Goal: Communication & Community: Answer question/provide support

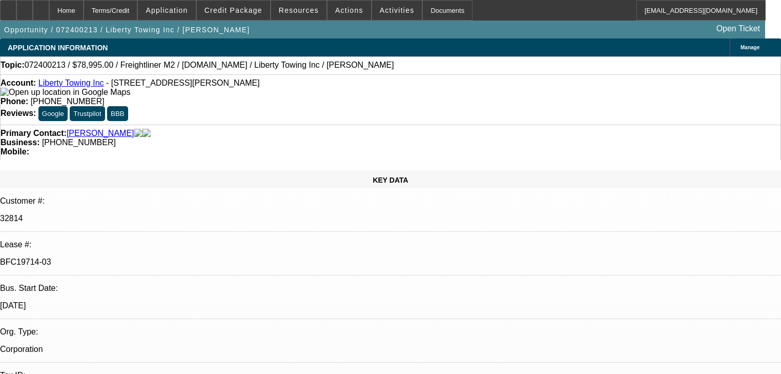
select select "0"
select select "2"
select select "0.1"
select select "4"
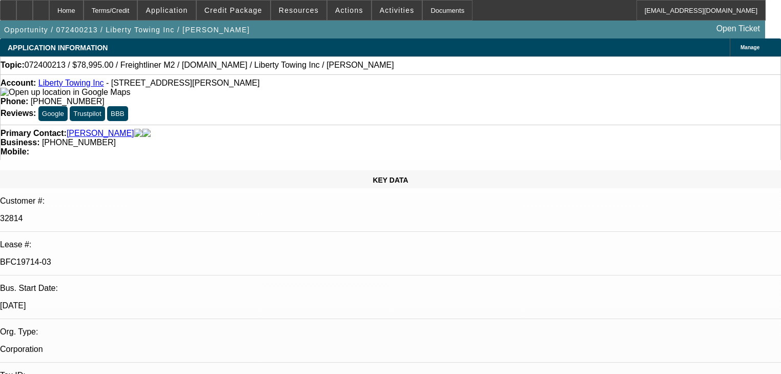
select select "0"
select select "2"
select select "0.1"
select select "4"
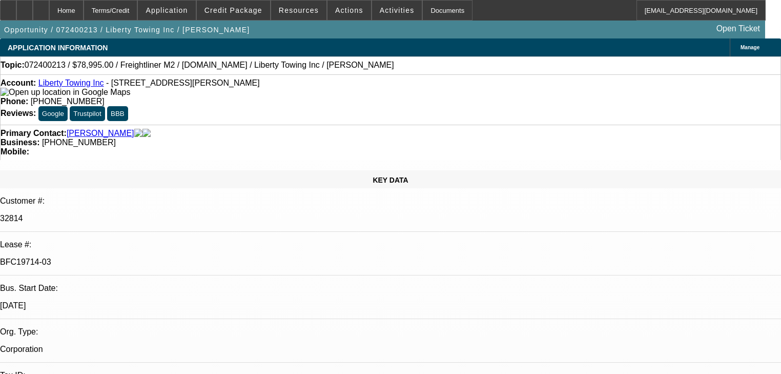
select select "0.2"
select select "2"
select select "0.1"
select select "4"
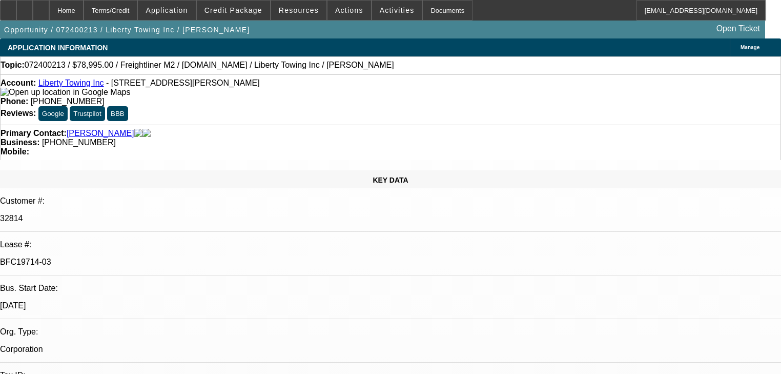
select select "0"
select select "0.1"
select select "4"
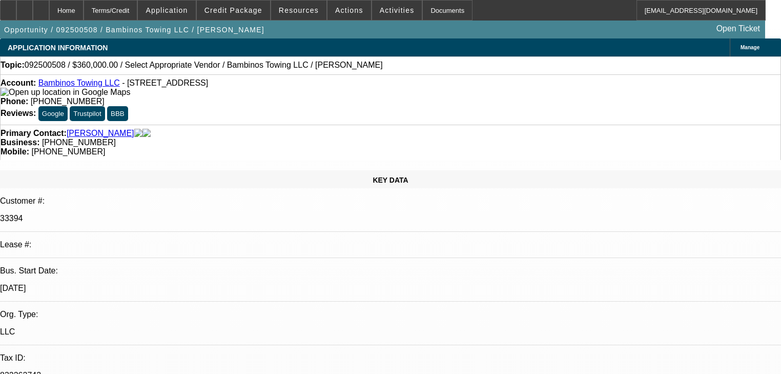
select select "0.2"
select select "2"
select select "0"
select select "6"
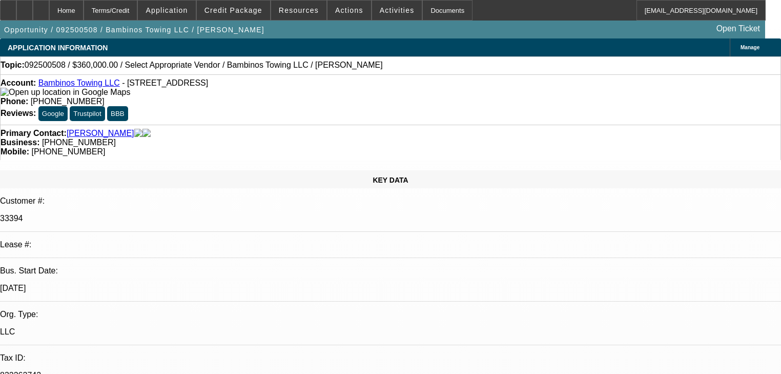
select select "0.2"
select select "2"
select select "0"
select select "6"
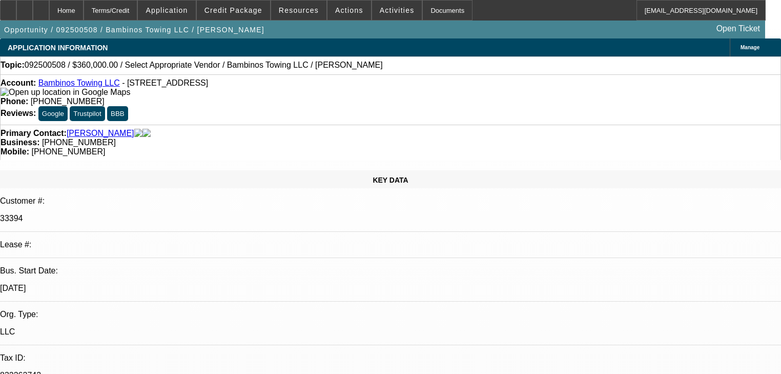
scroll to position [41, 0]
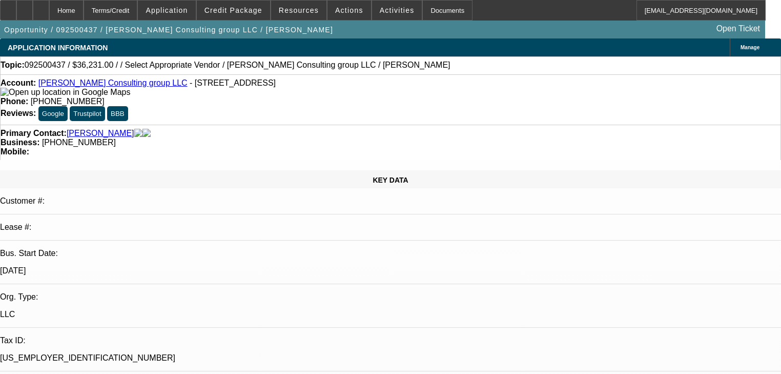
select select "0"
select select "2"
select select "0.1"
select select "4"
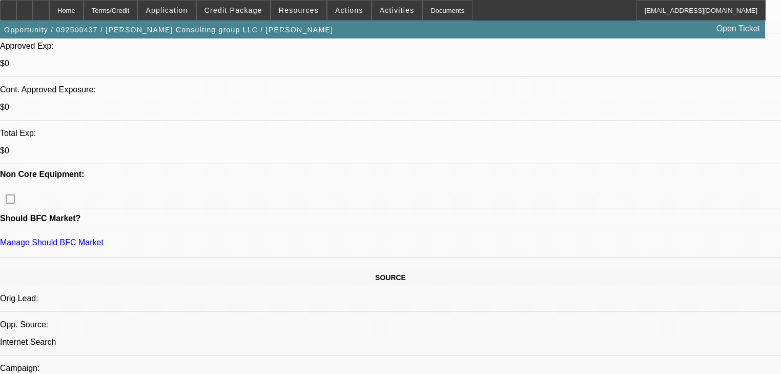
scroll to position [410, 0]
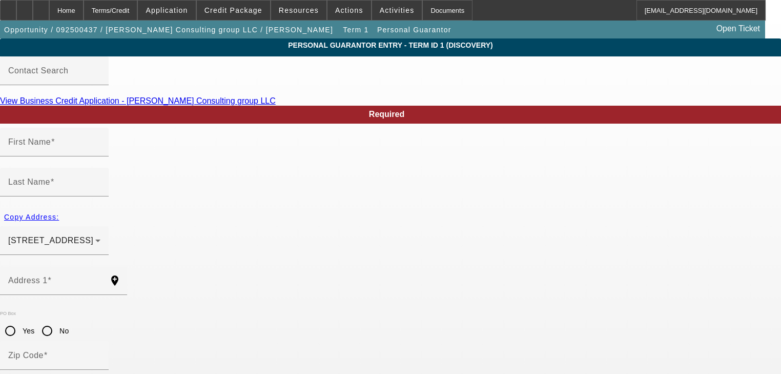
type input "Roshanda"
type input "Jones"
type input "176 W HALF MILE ST Apt 2"
radio input "true"
type input "39773"
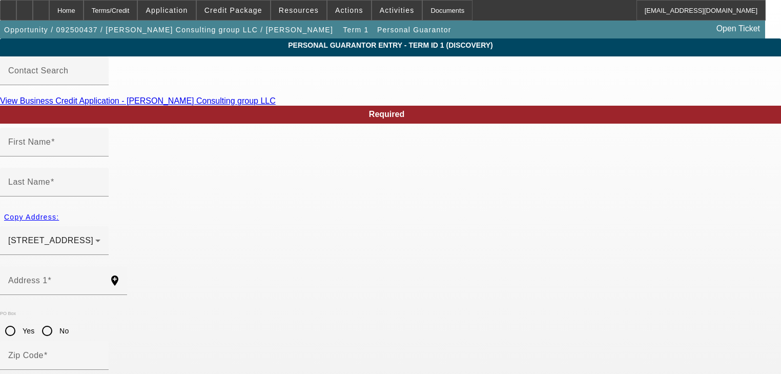
type input "West point"
type input "(662) 549-3648"
type input "0"
type input "427-06-7888"
type input "apt 2"
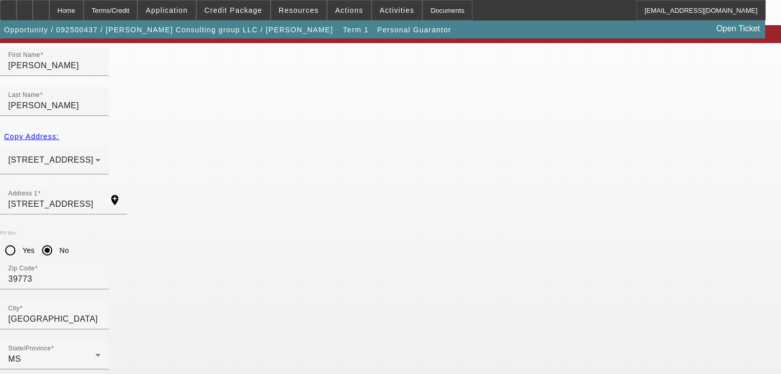
scroll to position [83, 0]
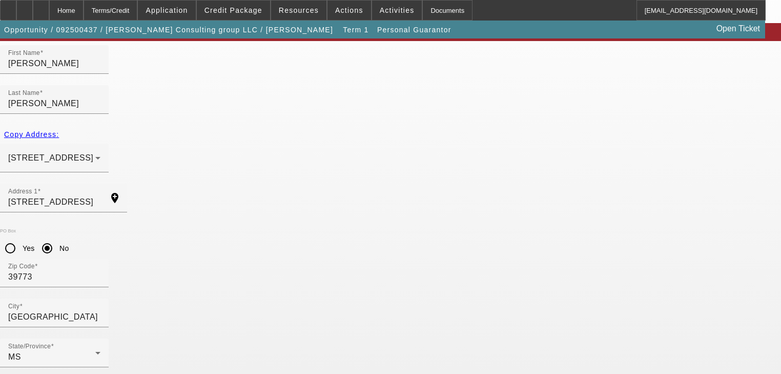
paste input "5-69-8363"
type input "425-69-8363"
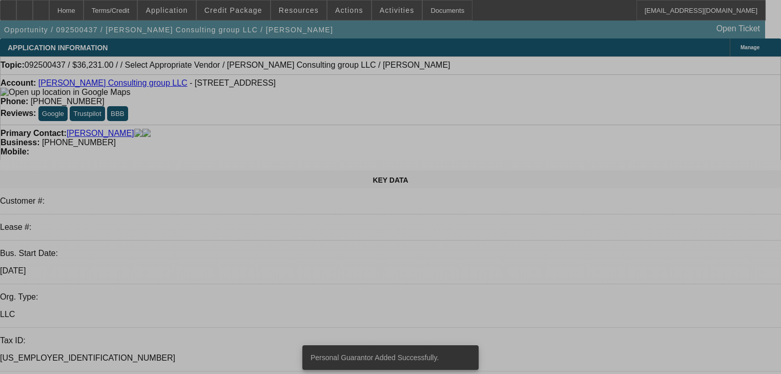
select select "0"
select select "2"
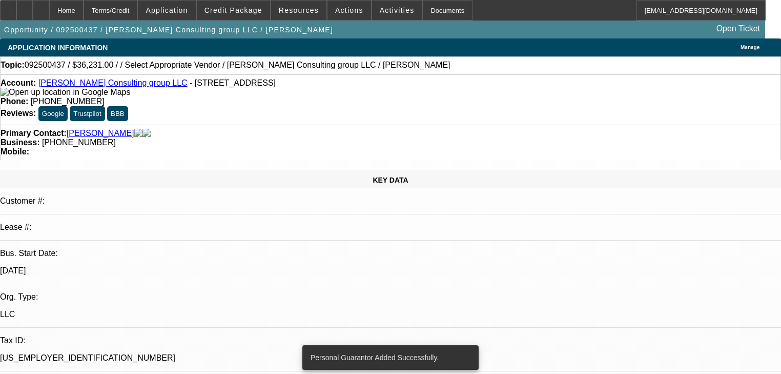
select select "2"
select select "0.1"
select select "4"
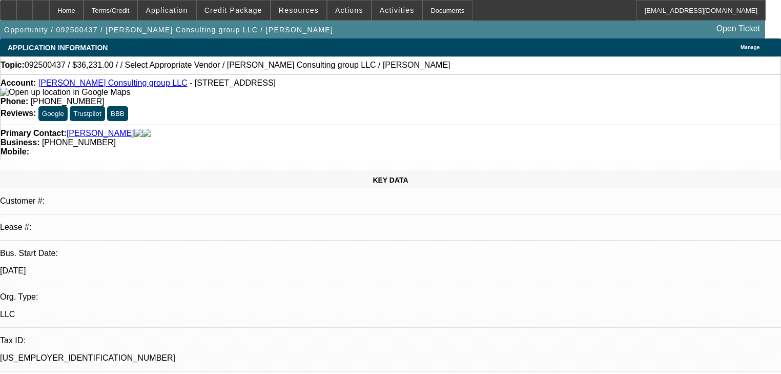
select select "0"
select select "2"
select select "0.1"
select select "4"
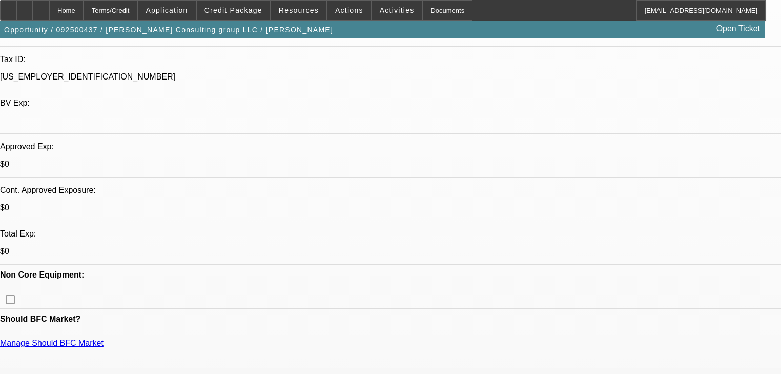
scroll to position [287, 0]
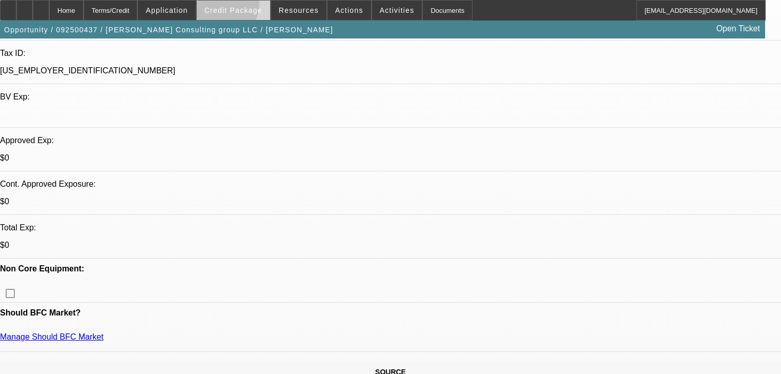
click at [240, 7] on span "Credit Package" at bounding box center [234, 10] width 58 height 8
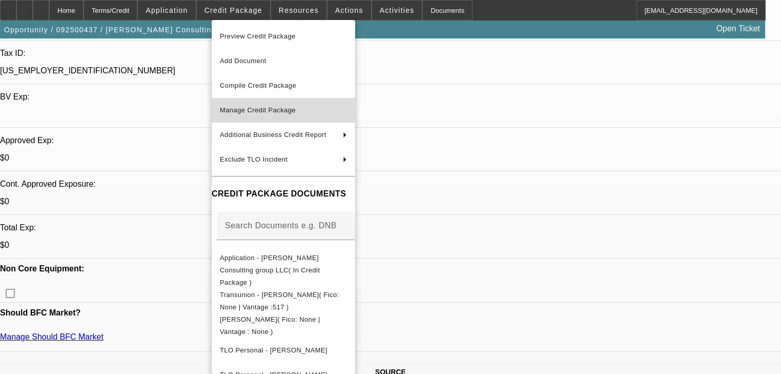
click at [254, 103] on button "Manage Credit Package" at bounding box center [284, 110] width 144 height 25
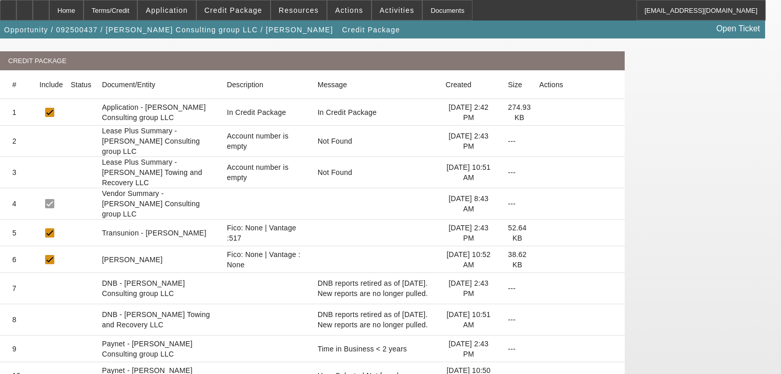
scroll to position [127, 0]
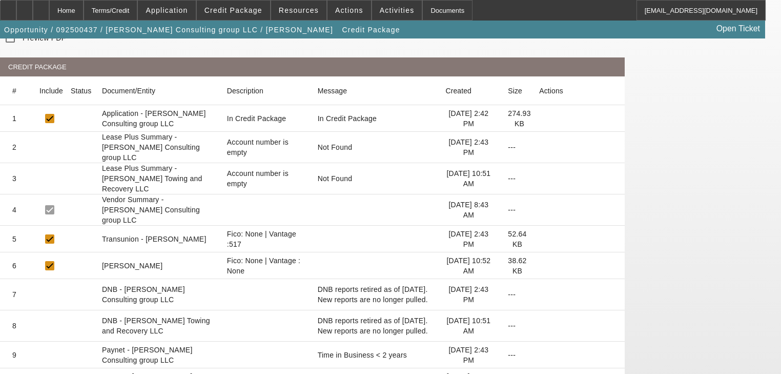
click at [539, 266] on icon at bounding box center [539, 266] width 0 height 0
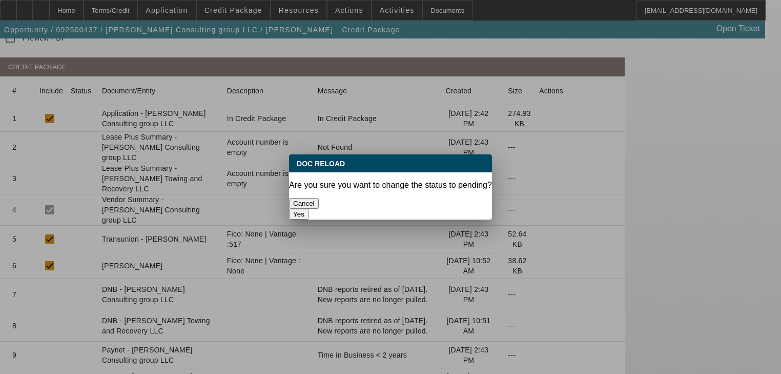
click at [309, 209] on button "Yes" at bounding box center [298, 214] width 19 height 11
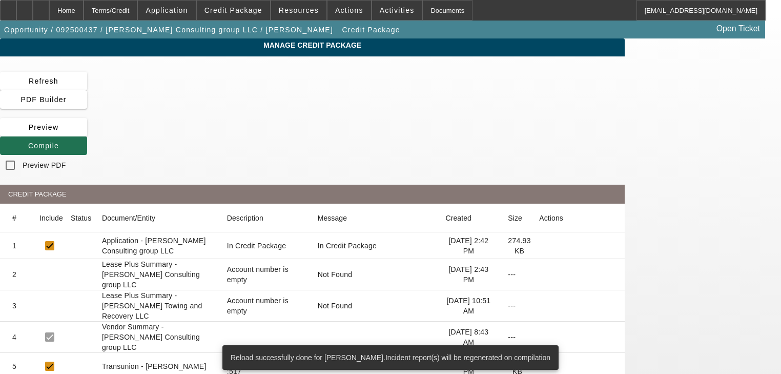
click at [28, 141] on icon at bounding box center [28, 145] width 0 height 8
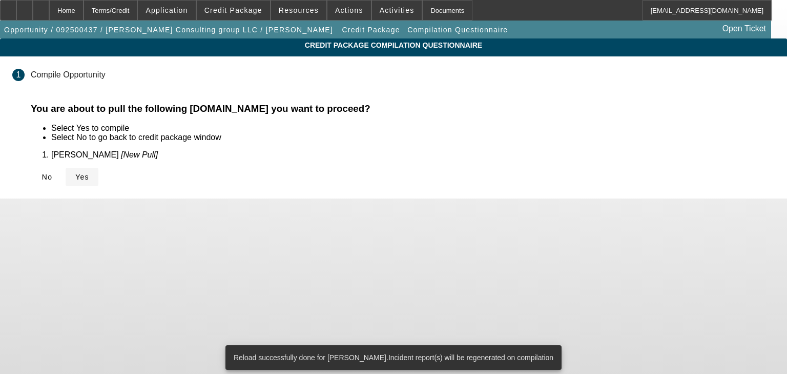
click at [89, 178] on span "Yes" at bounding box center [82, 177] width 14 height 8
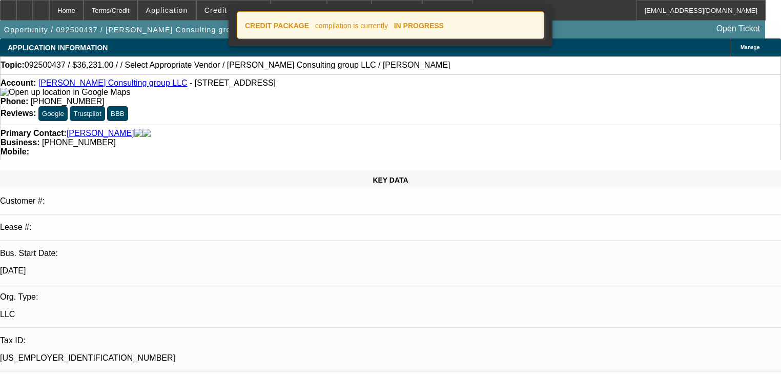
select select "0"
select select "2"
select select "0.1"
select select "4"
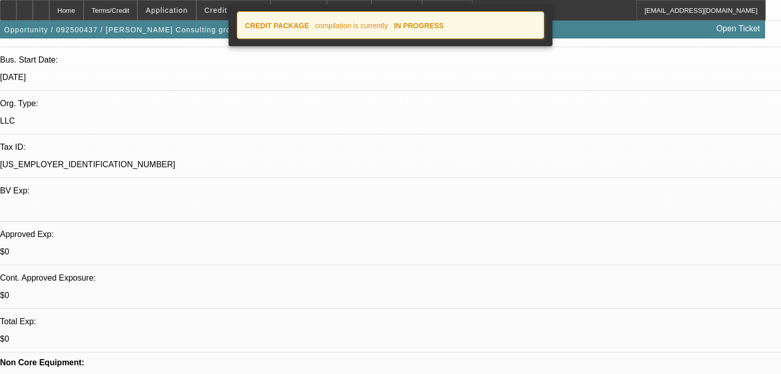
scroll to position [205, 0]
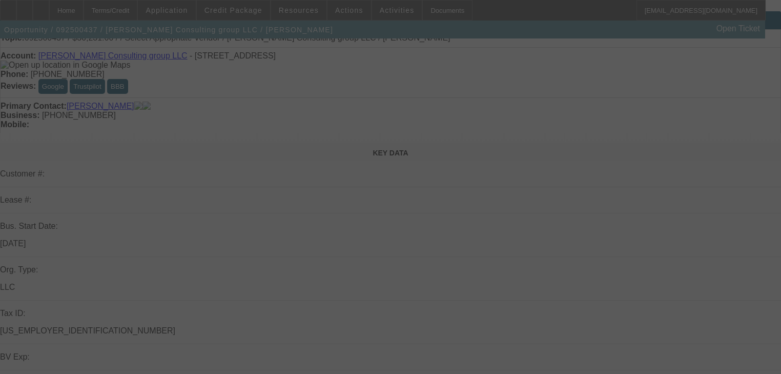
scroll to position [246, 0]
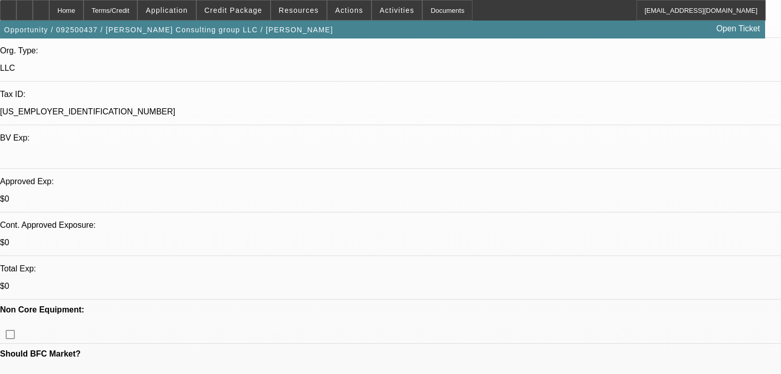
select select "0"
select select "2"
select select "0.1"
select select "4"
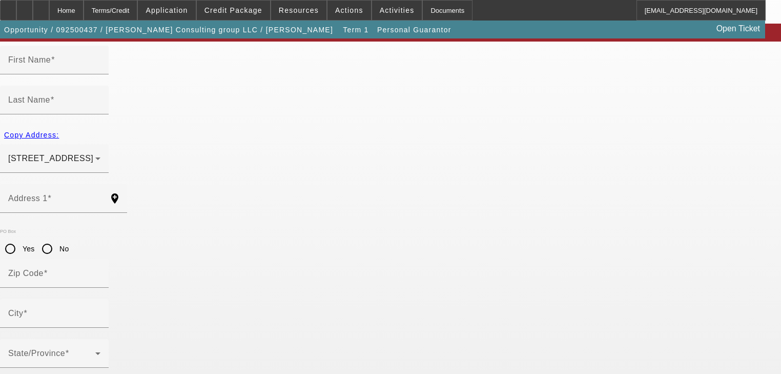
type input "[PERSON_NAME]"
type input "[STREET_ADDRESS]"
radio input "true"
type input "39773"
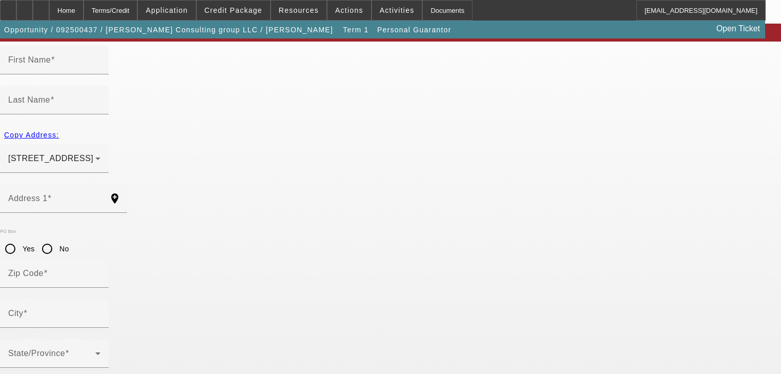
type input "[GEOGRAPHIC_DATA]"
type input "(662) 549-3648"
type input "0"
type input "425-69-8363"
type input "apt 2"
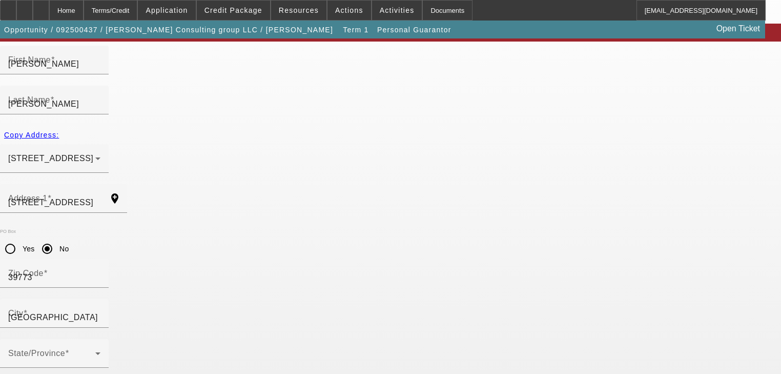
scroll to position [83, 0]
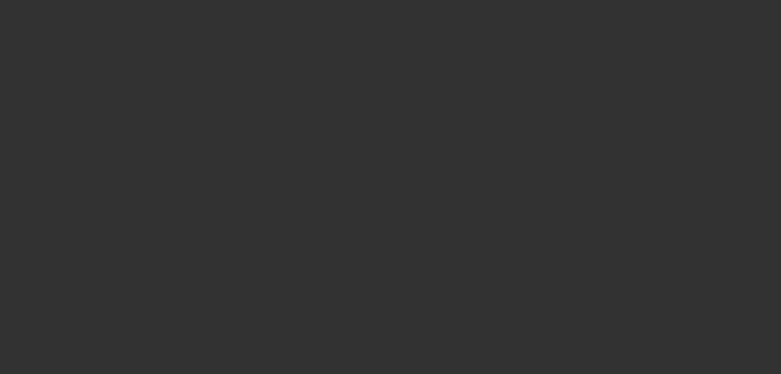
select select "0"
select select "2"
select select "0.1"
select select "4"
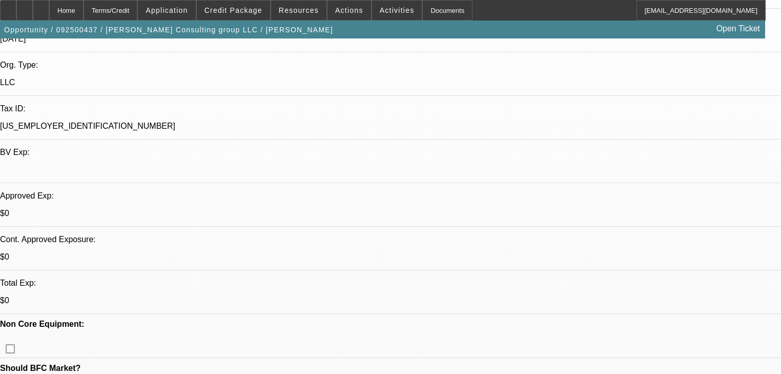
scroll to position [246, 0]
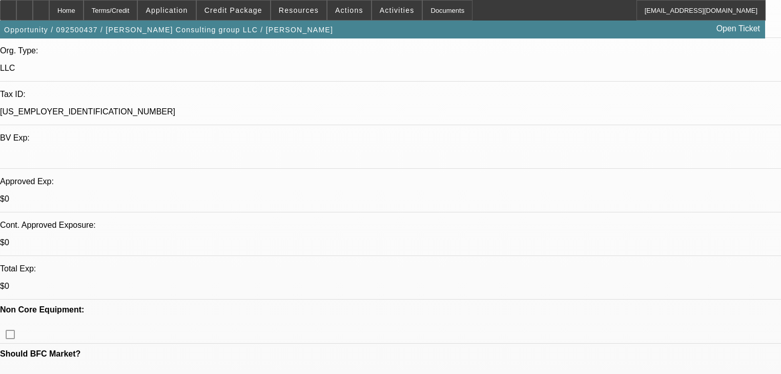
click at [250, 6] on span "Credit Package" at bounding box center [234, 10] width 58 height 8
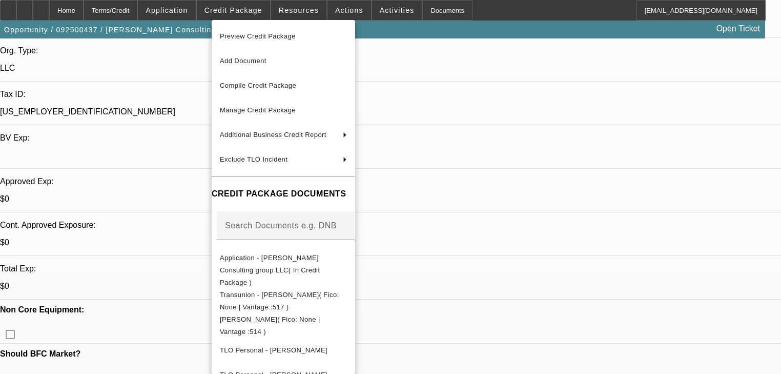
click at [282, 6] on div at bounding box center [390, 187] width 781 height 374
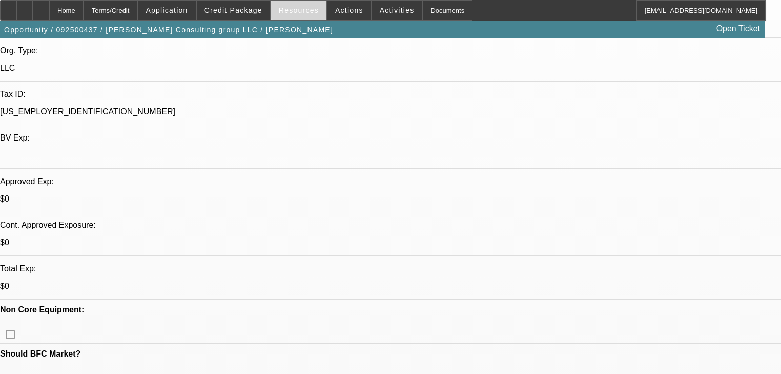
click at [285, 6] on span "Resources" at bounding box center [299, 10] width 40 height 8
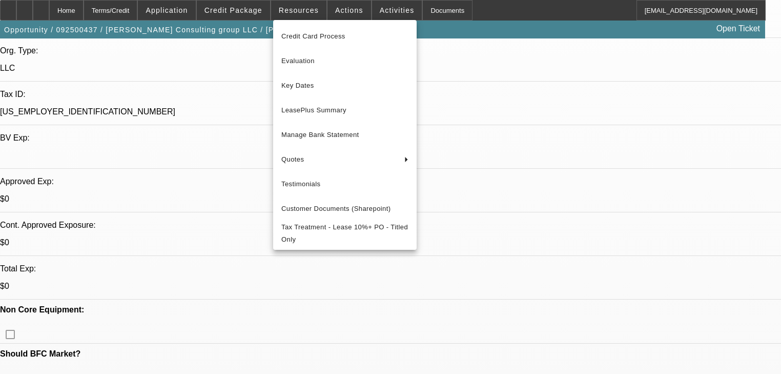
click at [336, 9] on div at bounding box center [390, 187] width 781 height 374
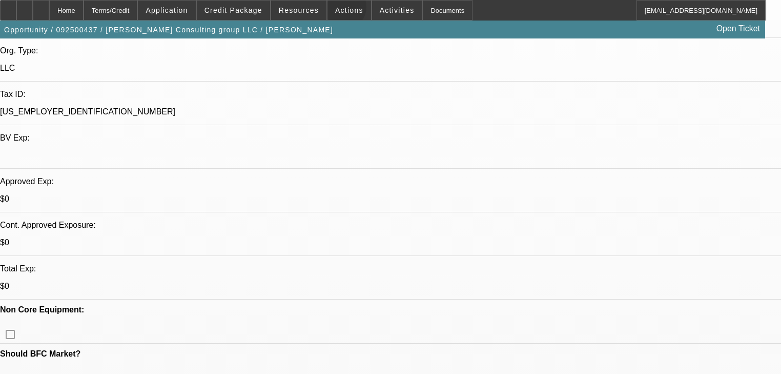
click at [336, 9] on span "Actions" at bounding box center [349, 10] width 28 height 8
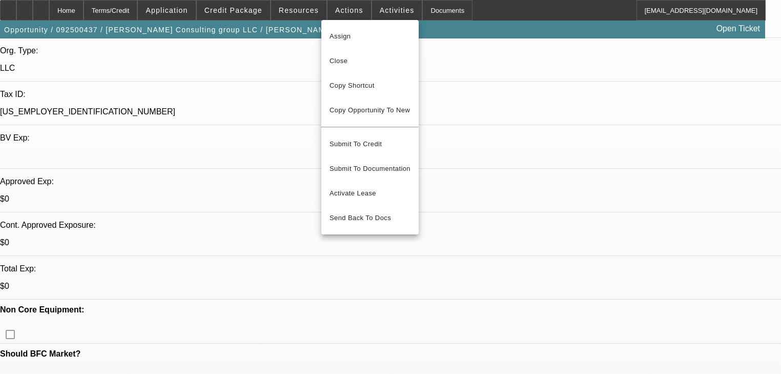
click at [300, 12] on div at bounding box center [390, 187] width 781 height 374
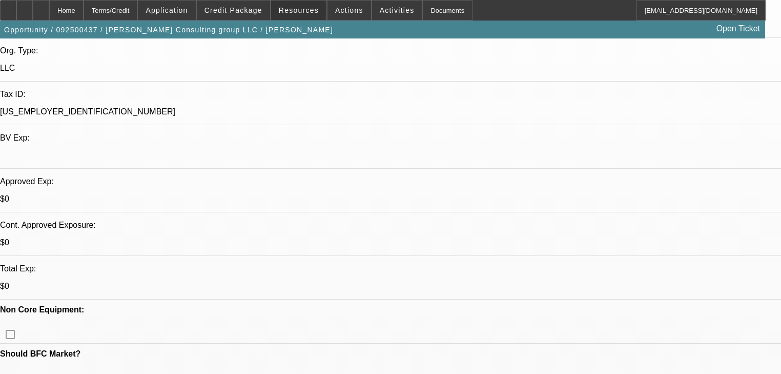
click at [300, 12] on span "Resources" at bounding box center [299, 10] width 40 height 8
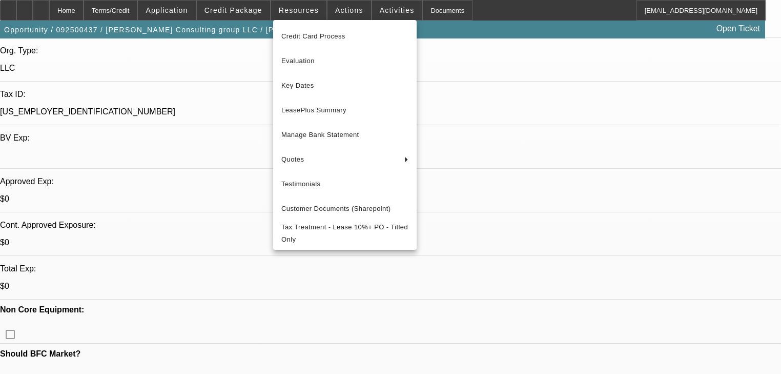
click at [336, 6] on div at bounding box center [390, 187] width 781 height 374
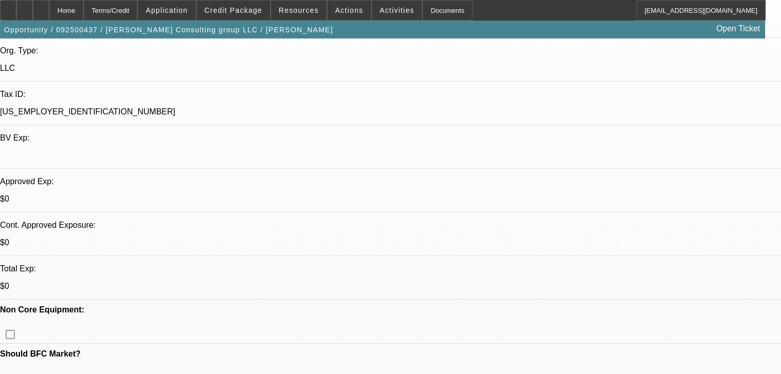
click at [336, 6] on span "Actions" at bounding box center [349, 10] width 28 height 8
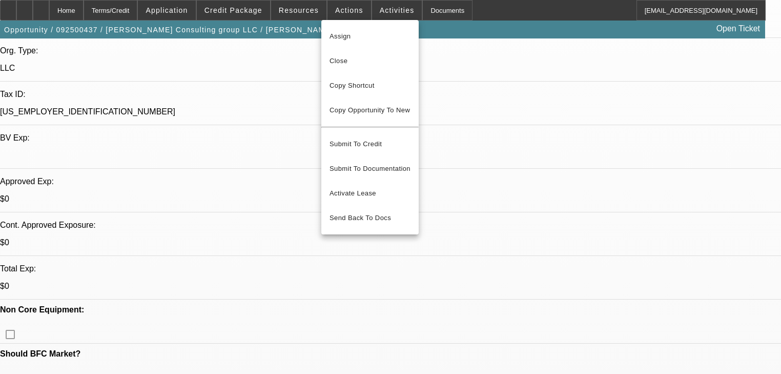
click at [303, 8] on div at bounding box center [390, 187] width 781 height 374
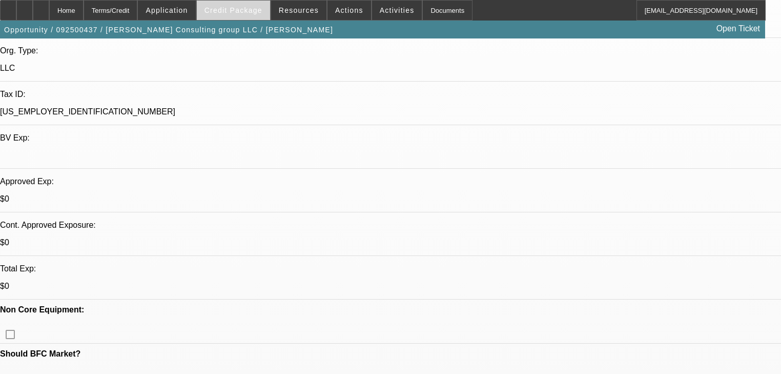
click at [246, 9] on span "Credit Package" at bounding box center [234, 10] width 58 height 8
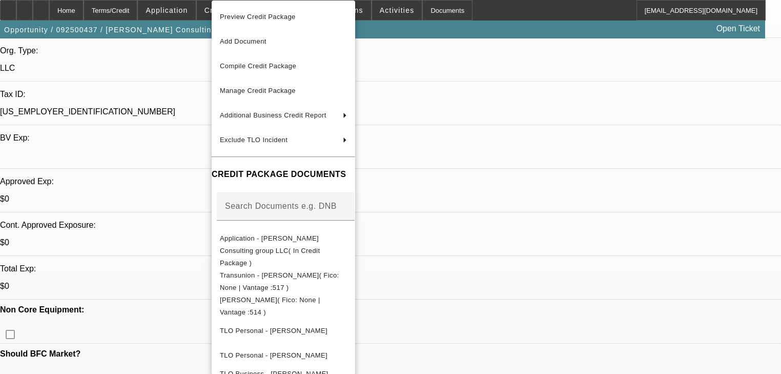
click at [204, 7] on div at bounding box center [390, 187] width 781 height 374
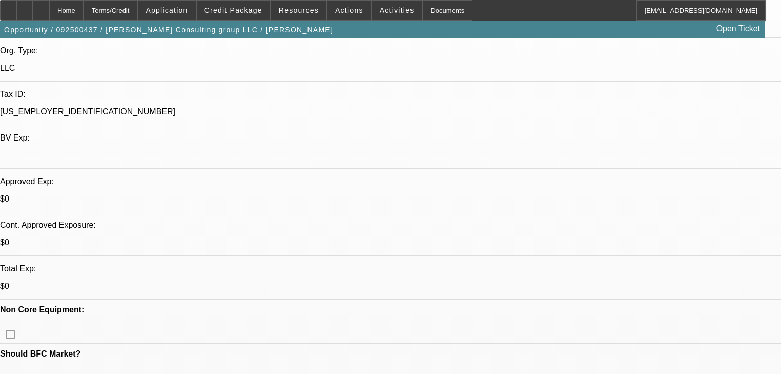
click at [195, 7] on span at bounding box center [166, 10] width 57 height 25
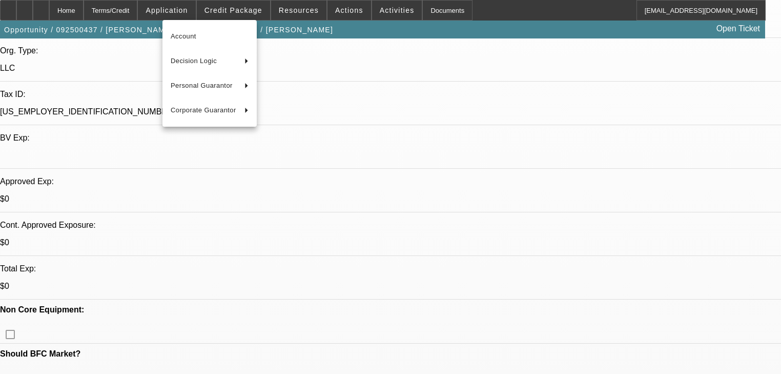
click at [263, 12] on div at bounding box center [390, 187] width 781 height 374
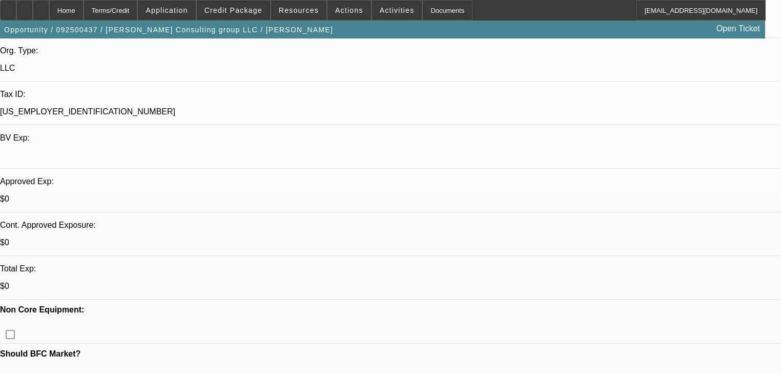
click at [262, 12] on span "Credit Package" at bounding box center [234, 10] width 58 height 8
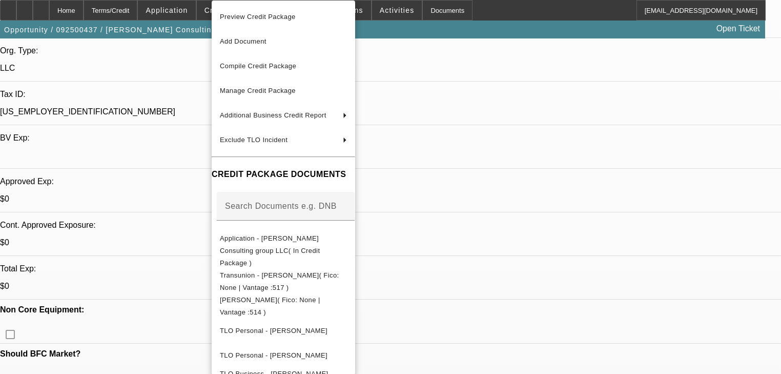
click at [176, 119] on div at bounding box center [390, 187] width 781 height 374
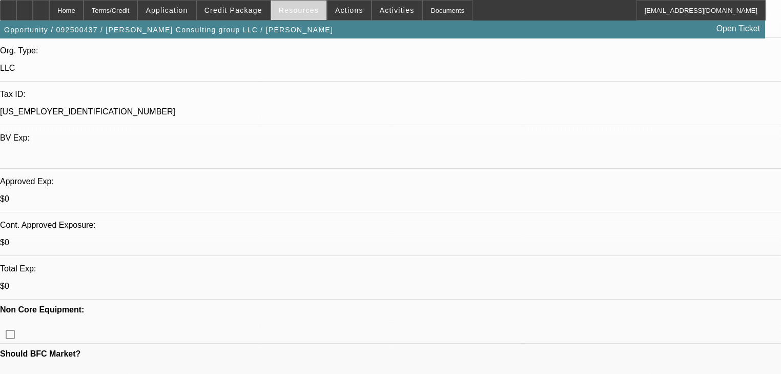
click at [317, 13] on span at bounding box center [298, 10] width 55 height 25
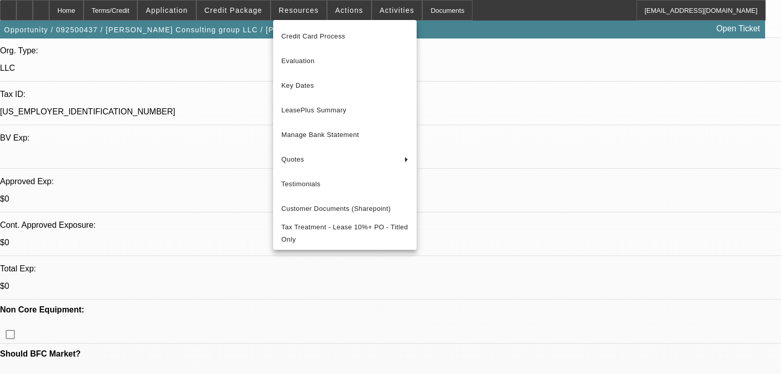
click at [340, 10] on div at bounding box center [390, 187] width 781 height 374
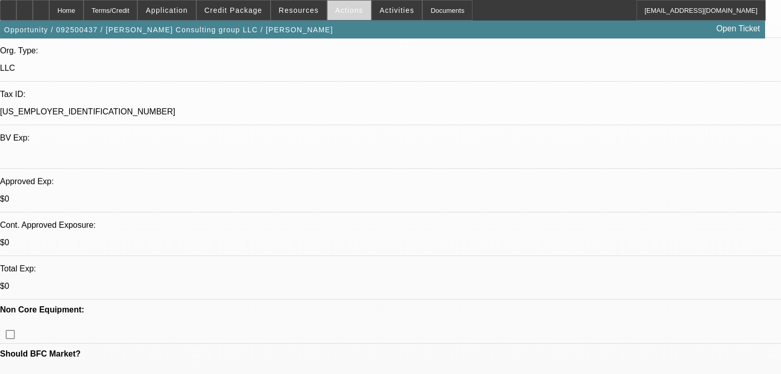
click at [340, 10] on span "Actions" at bounding box center [349, 10] width 28 height 8
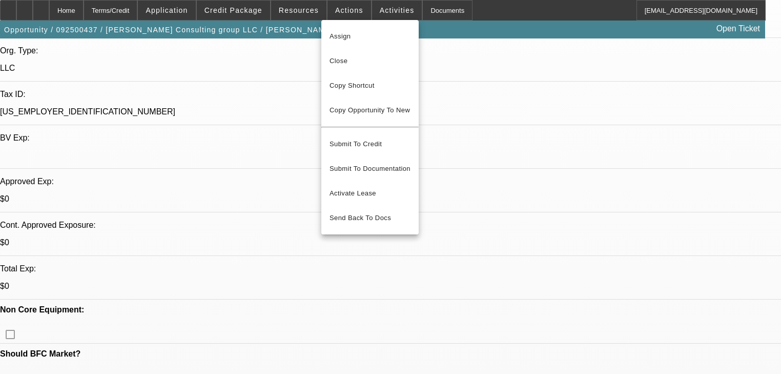
click at [380, 7] on div at bounding box center [390, 187] width 781 height 374
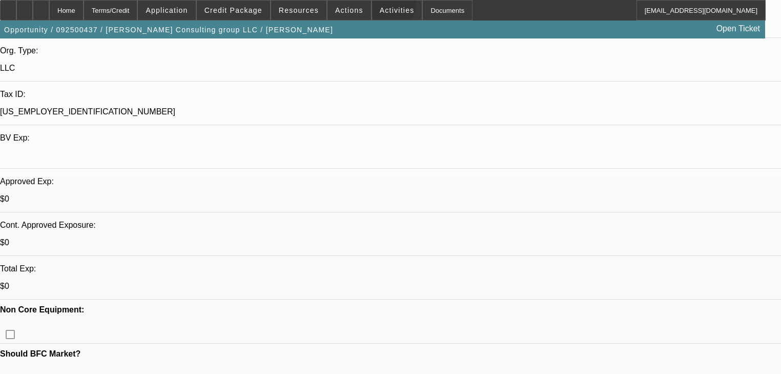
click at [380, 7] on span "Activities" at bounding box center [397, 10] width 35 height 8
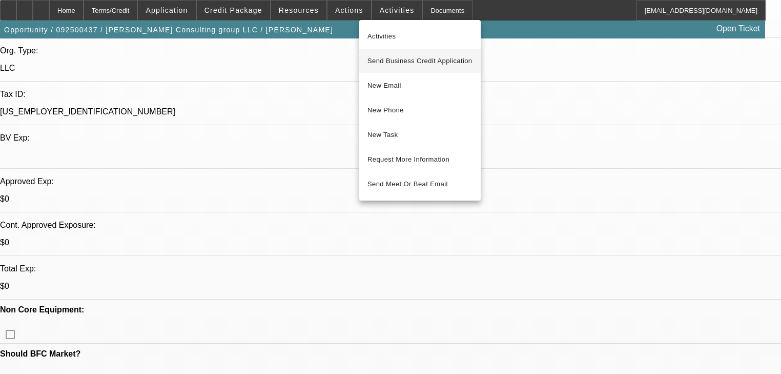
click at [402, 55] on span "Send Business Credit Application" at bounding box center [420, 61] width 105 height 12
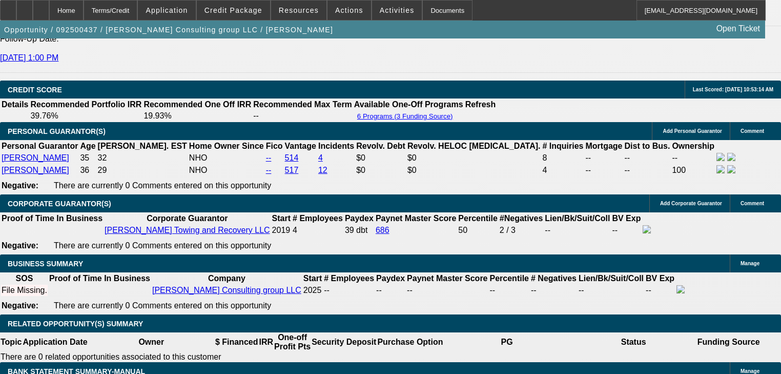
scroll to position [1230, 0]
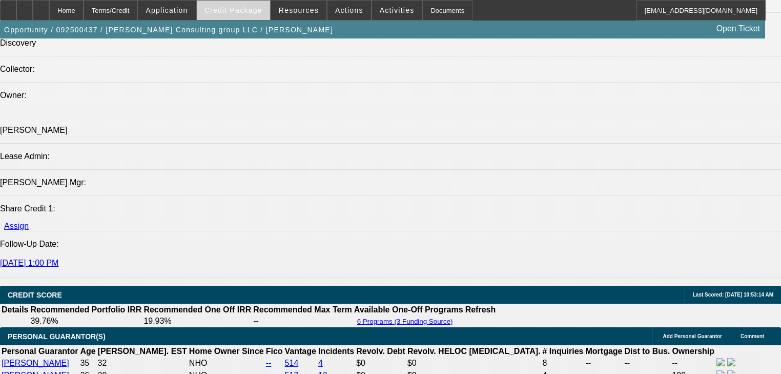
click at [249, 14] on span at bounding box center [233, 10] width 73 height 25
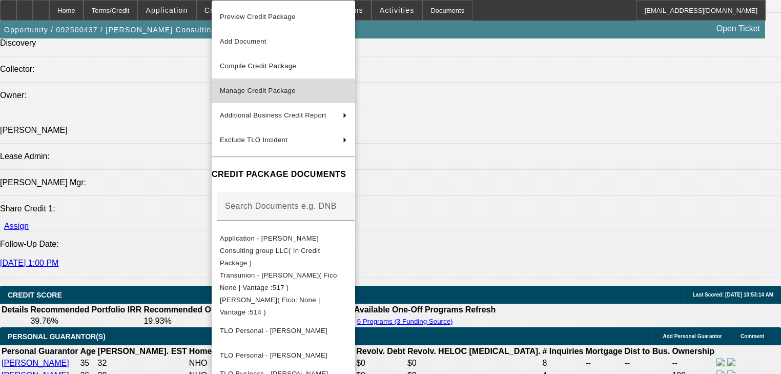
click at [256, 88] on span "Manage Credit Package" at bounding box center [258, 91] width 76 height 8
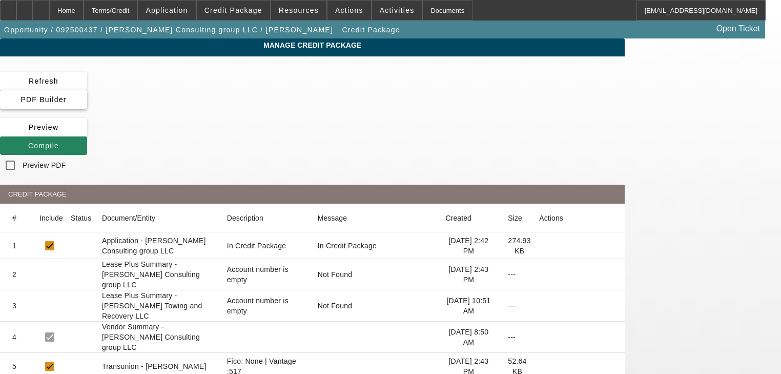
click at [87, 89] on span at bounding box center [43, 99] width 87 height 25
click at [87, 133] on span at bounding box center [43, 145] width 87 height 25
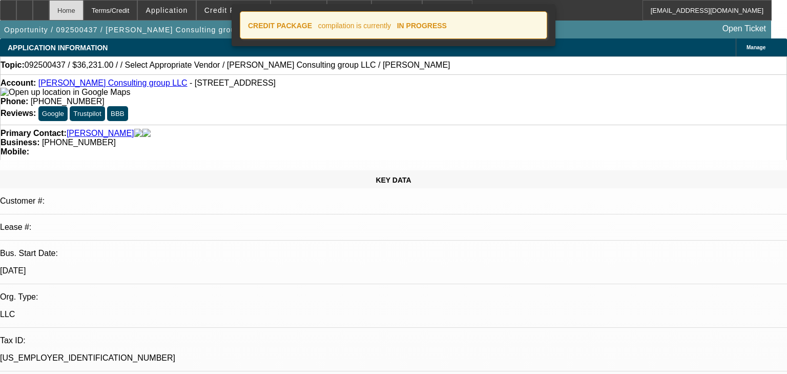
select select "0"
select select "2"
select select "0.1"
select select "4"
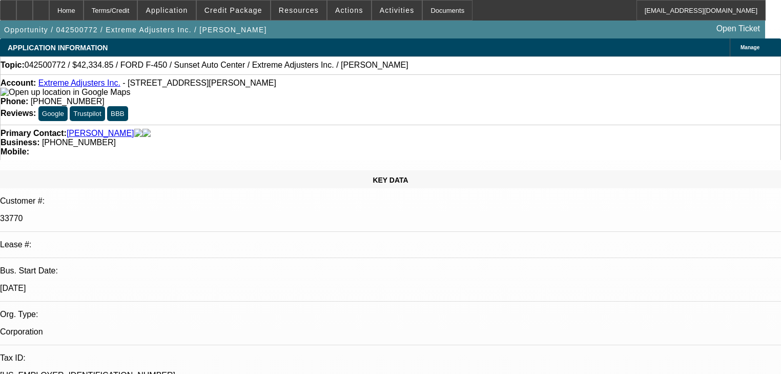
select select "0"
select select "2"
select select "0.1"
select select "4"
select select "0"
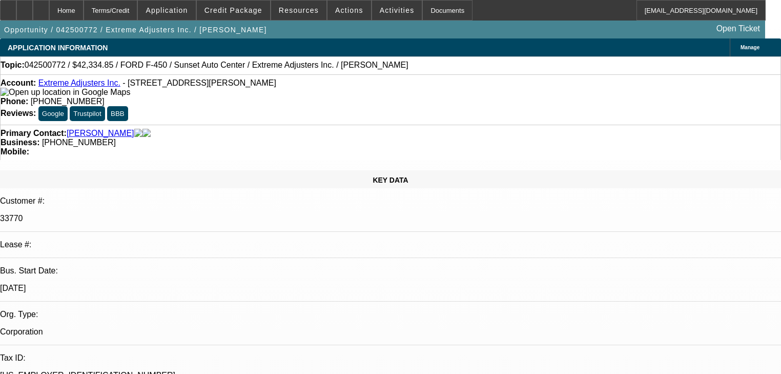
select select "2"
select select "0.1"
select select "4"
select select "0"
select select "2"
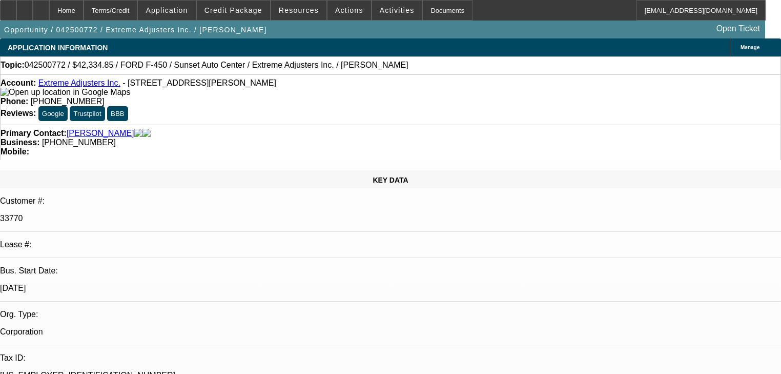
select select "0.1"
select select "4"
select select "0"
select select "2"
select select "0.1"
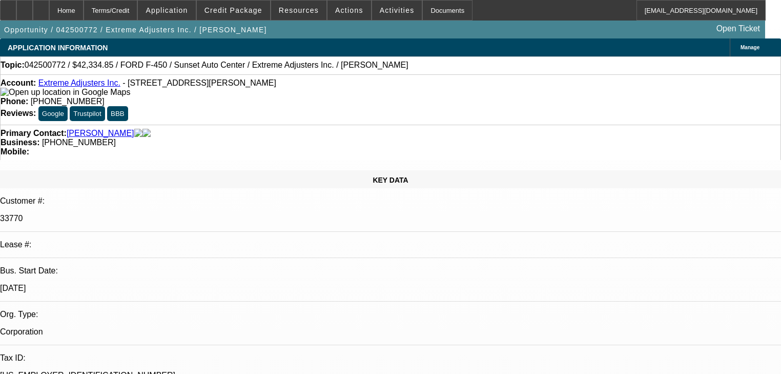
select select "4"
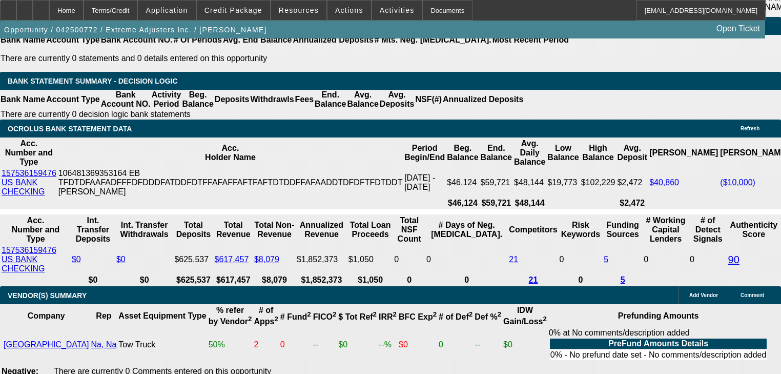
scroll to position [1927, 0]
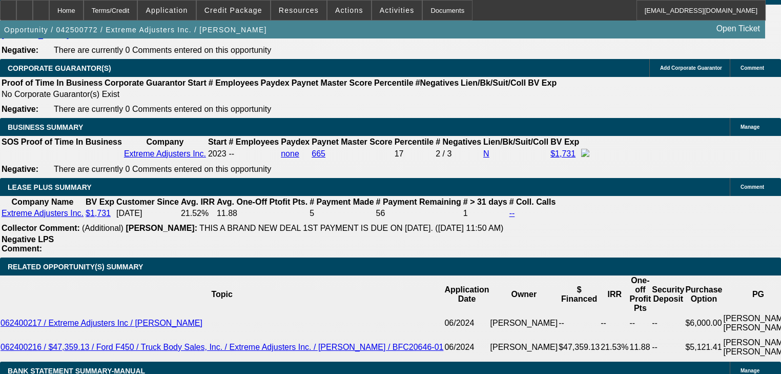
scroll to position [1476, 0]
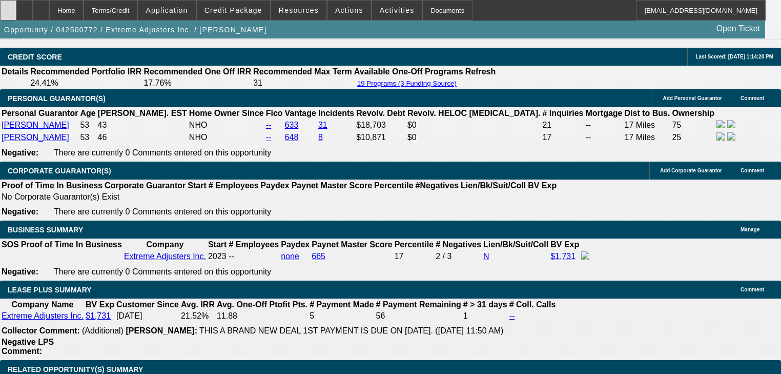
click at [16, 9] on div at bounding box center [8, 10] width 16 height 21
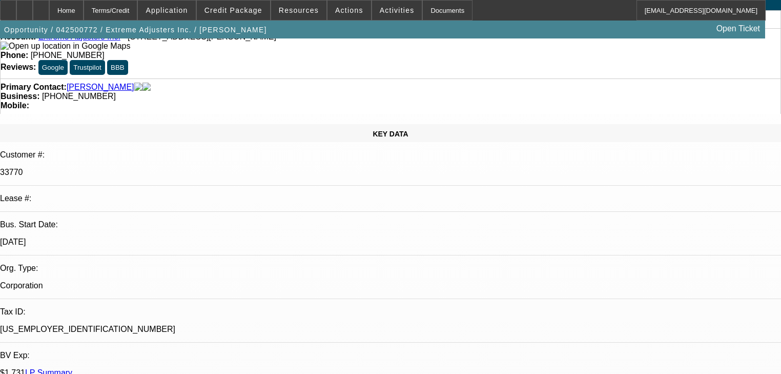
scroll to position [0, 0]
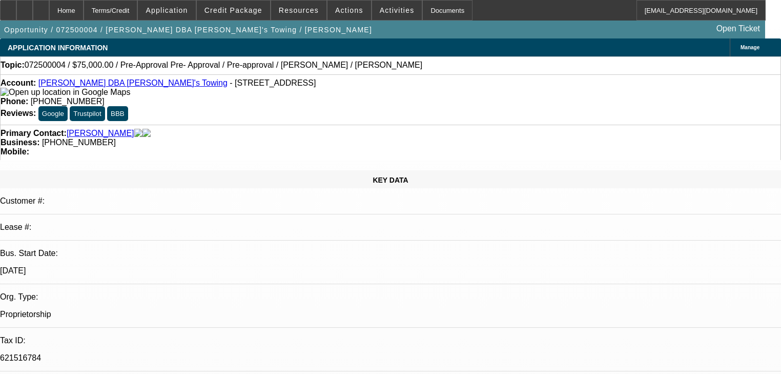
select select "0"
select select "2"
select select "0"
select select "6"
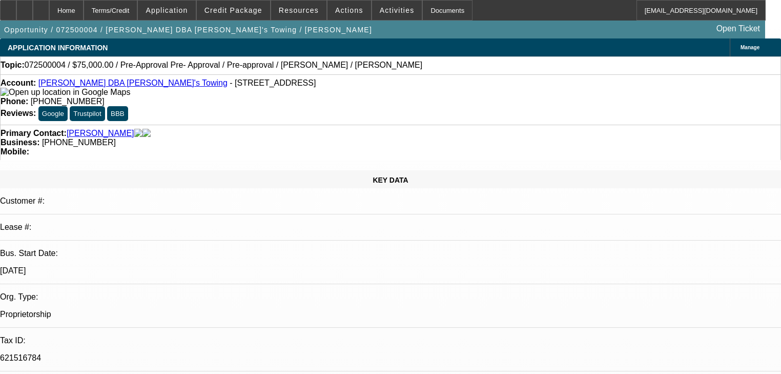
select select "0"
select select "2"
select select "0"
select select "2"
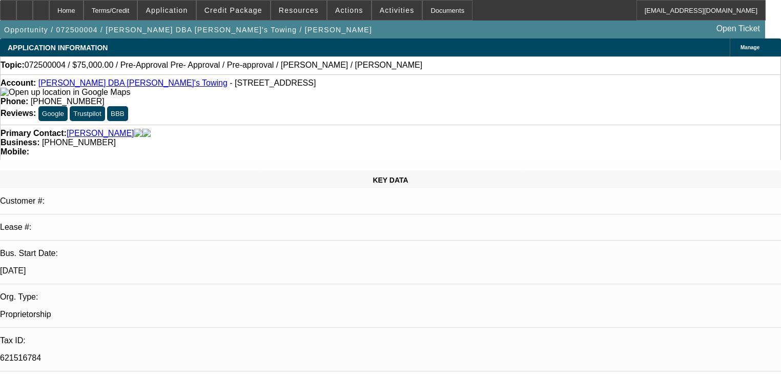
select select "0"
select select "6"
select select "0"
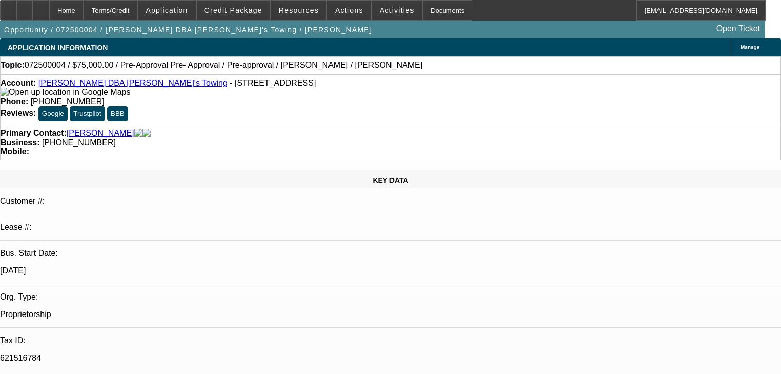
select select "0"
select select "6"
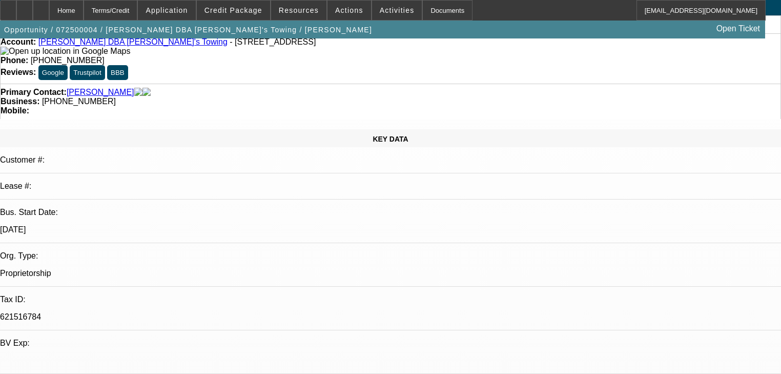
scroll to position [369, 0]
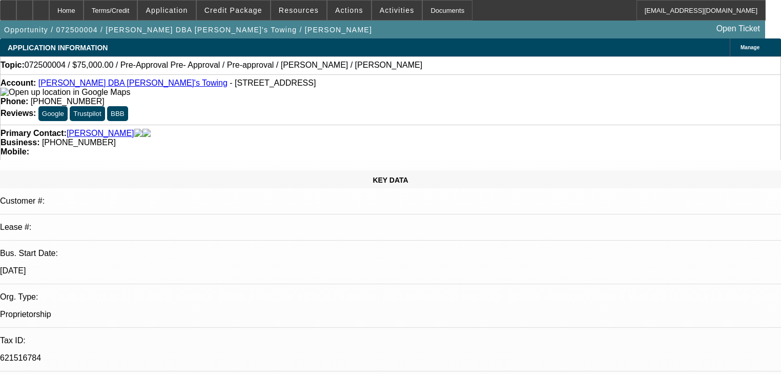
scroll to position [549, 0]
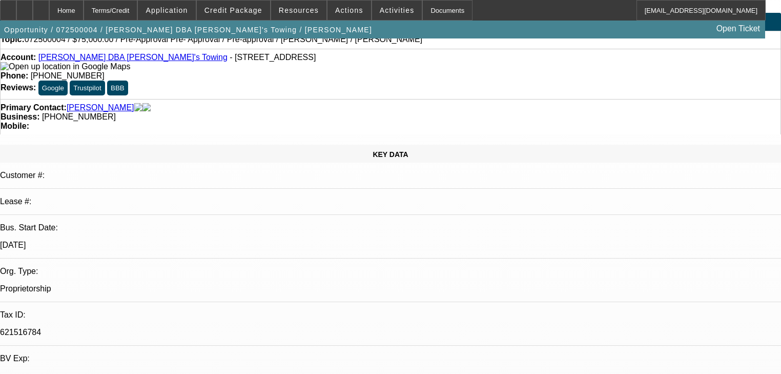
scroll to position [82, 0]
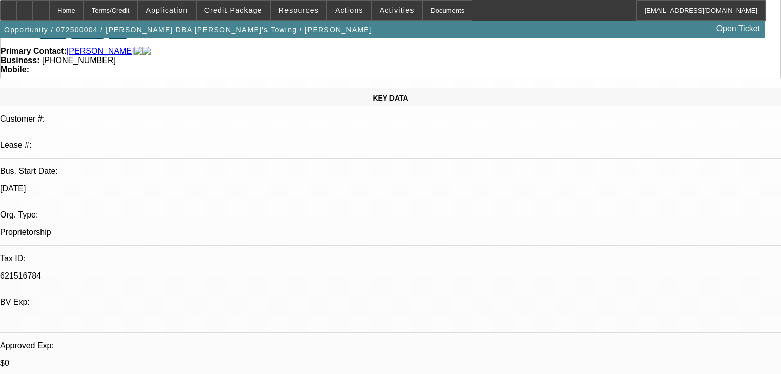
drag, startPoint x: 607, startPoint y: 163, endPoint x: 595, endPoint y: 139, distance: 26.1
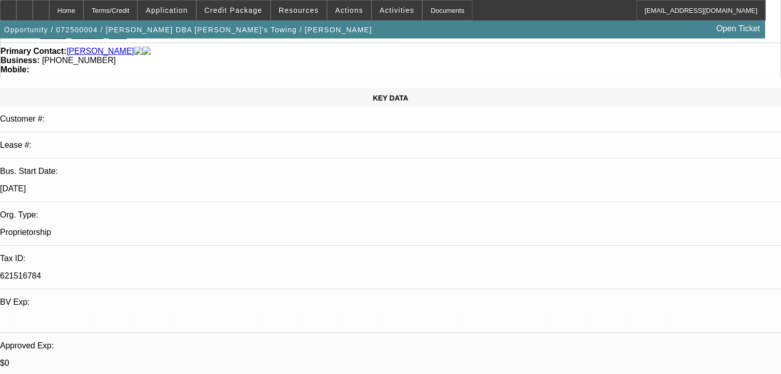
drag, startPoint x: 680, startPoint y: 289, endPoint x: 691, endPoint y: 288, distance: 11.3
drag, startPoint x: 691, startPoint y: 288, endPoint x: 691, endPoint y: 295, distance: 7.2
drag, startPoint x: 706, startPoint y: 289, endPoint x: 680, endPoint y: 289, distance: 26.7
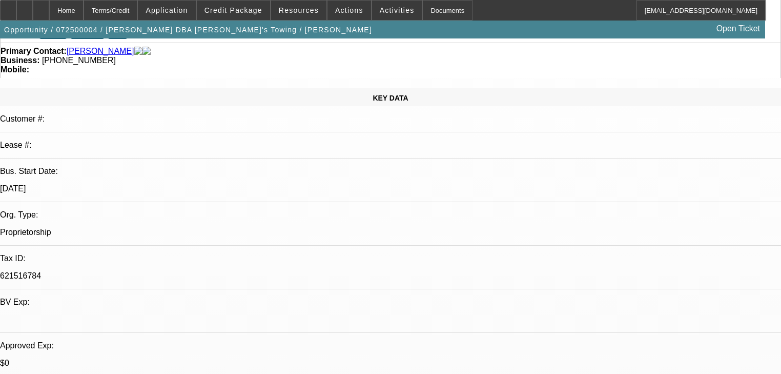
copy div "$4,750."
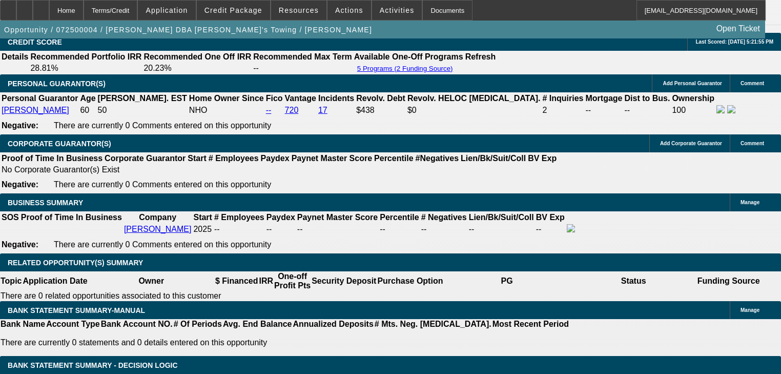
scroll to position [1599, 0]
